Goal: Task Accomplishment & Management: Manage account settings

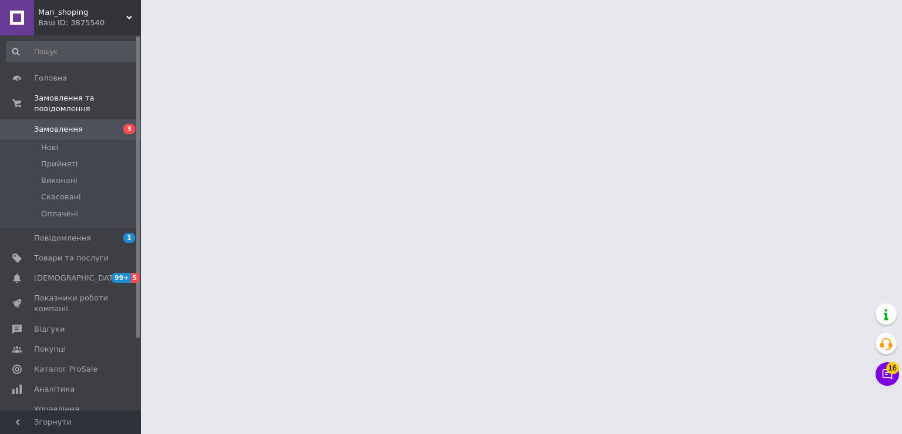
click at [106, 140] on li "Нові" at bounding box center [72, 147] width 145 height 16
drag, startPoint x: 0, startPoint y: 0, endPoint x: 106, endPoint y: 140, distance: 175.8
click at [106, 140] on li "Нові" at bounding box center [72, 147] width 145 height 16
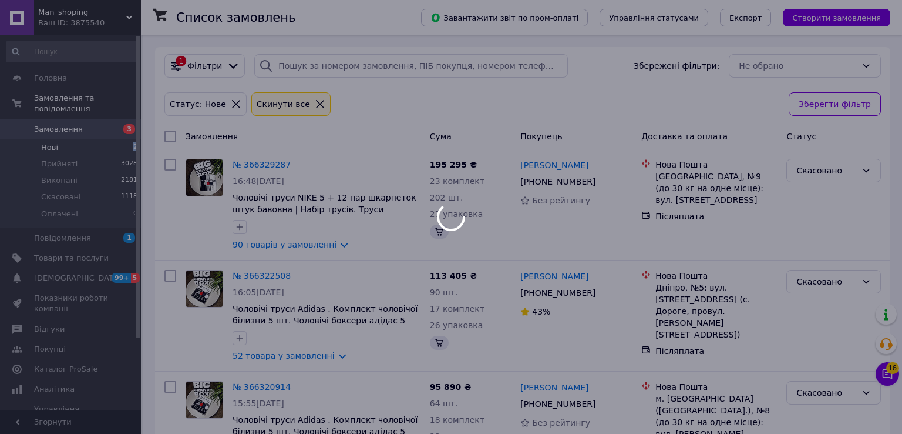
click at [106, 140] on li "Нові 2" at bounding box center [72, 147] width 145 height 16
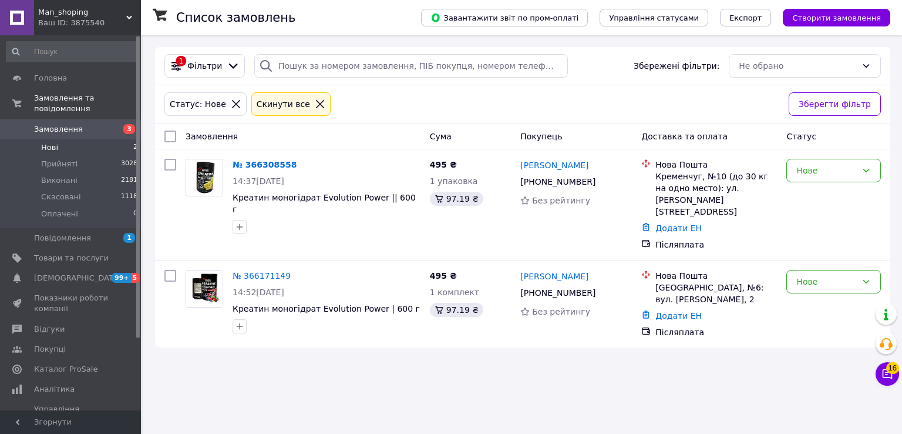
click at [106, 140] on li "Нові 2" at bounding box center [72, 147] width 145 height 16
click at [114, 159] on li "Прийняті 3028" at bounding box center [72, 164] width 145 height 16
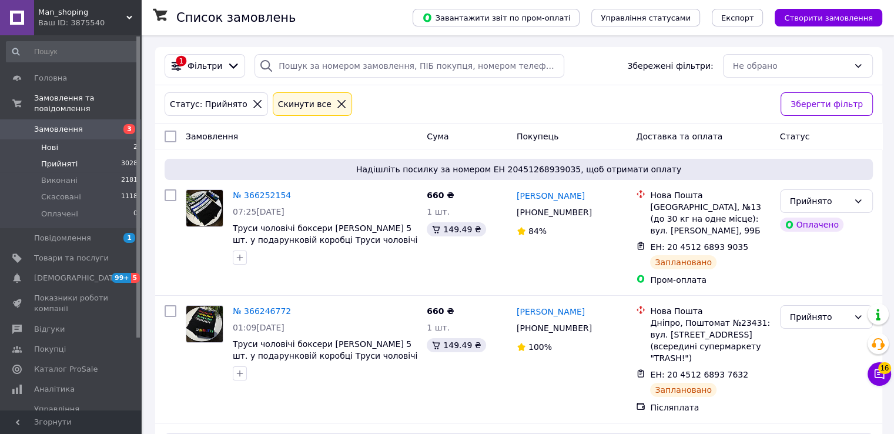
click at [96, 139] on li "Нові 2" at bounding box center [72, 147] width 145 height 16
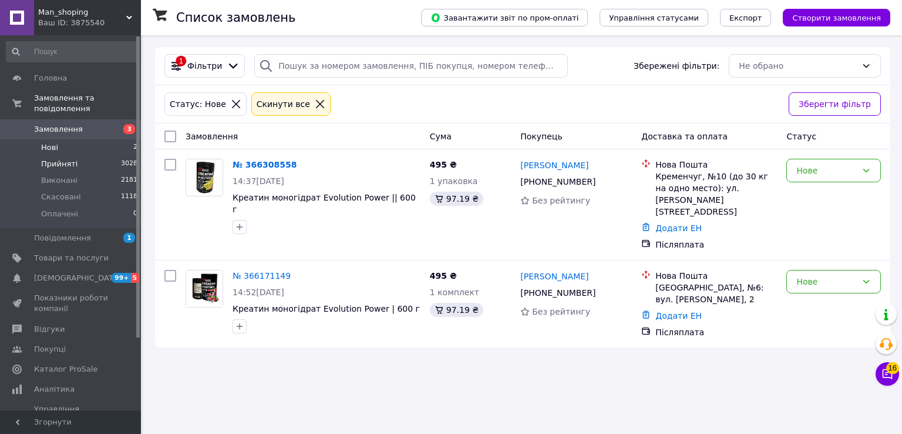
click at [125, 159] on span "3028" at bounding box center [129, 164] width 16 height 11
